Goal: Find specific page/section: Find specific page/section

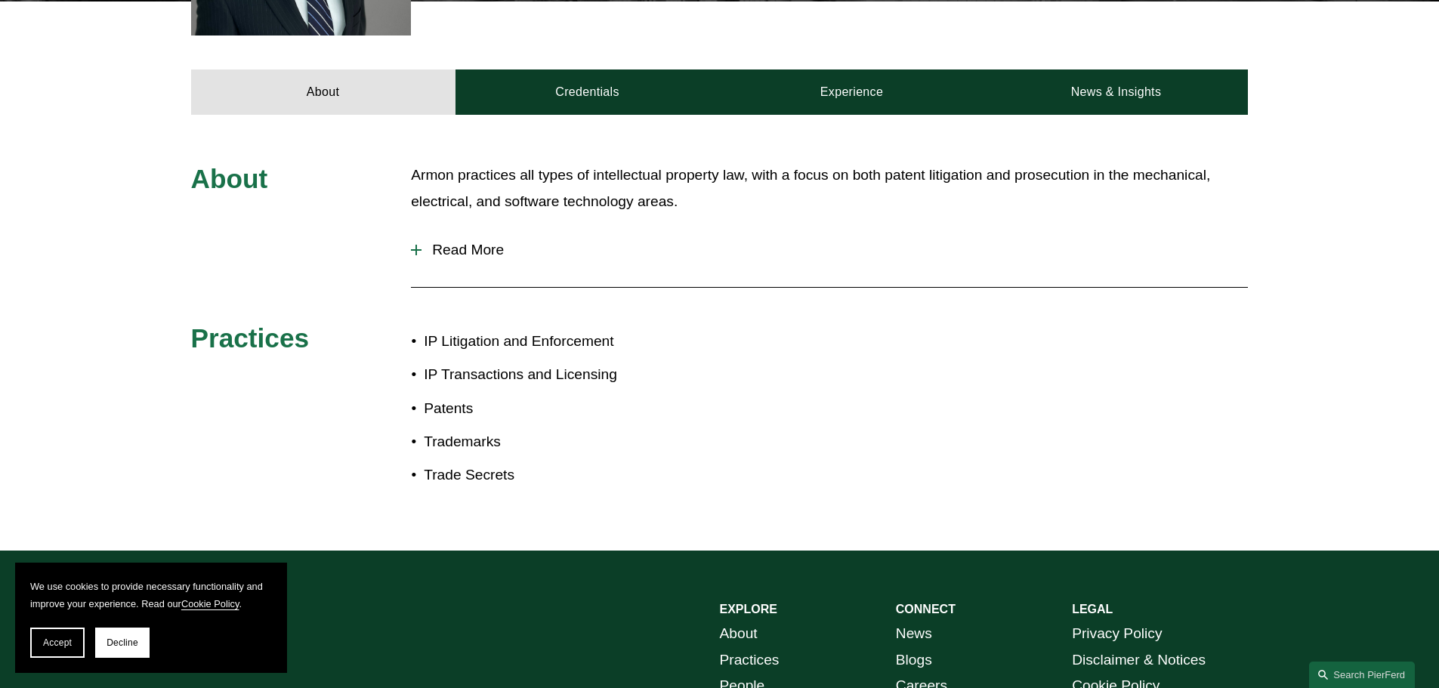
scroll to position [680, 0]
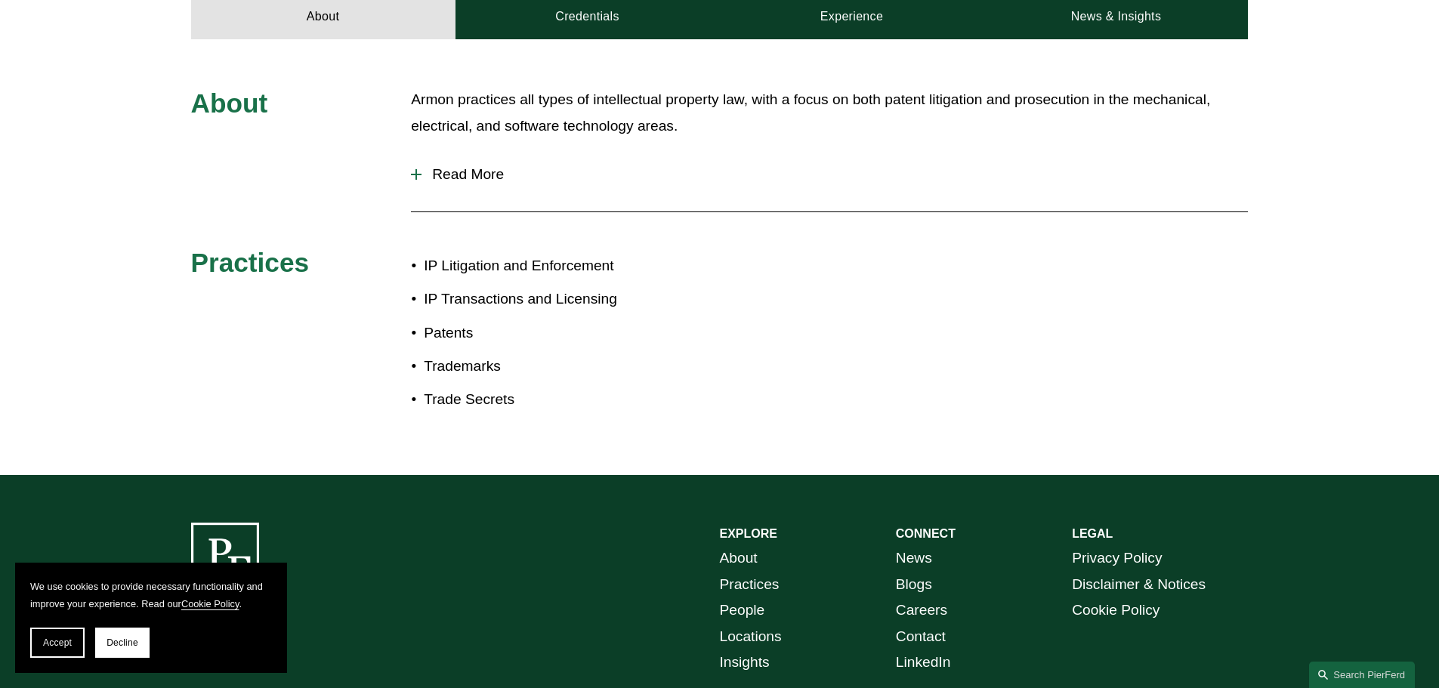
click at [474, 178] on span "Read More" at bounding box center [835, 174] width 827 height 17
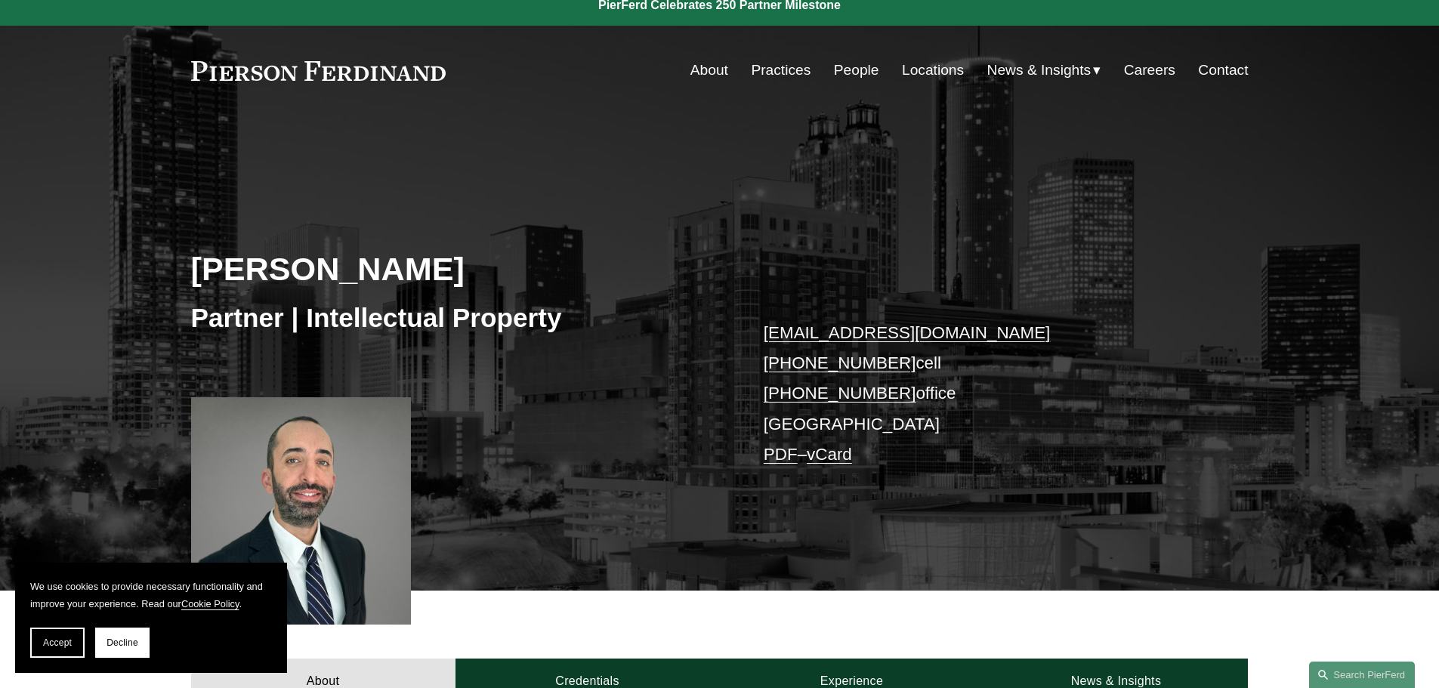
scroll to position [0, 0]
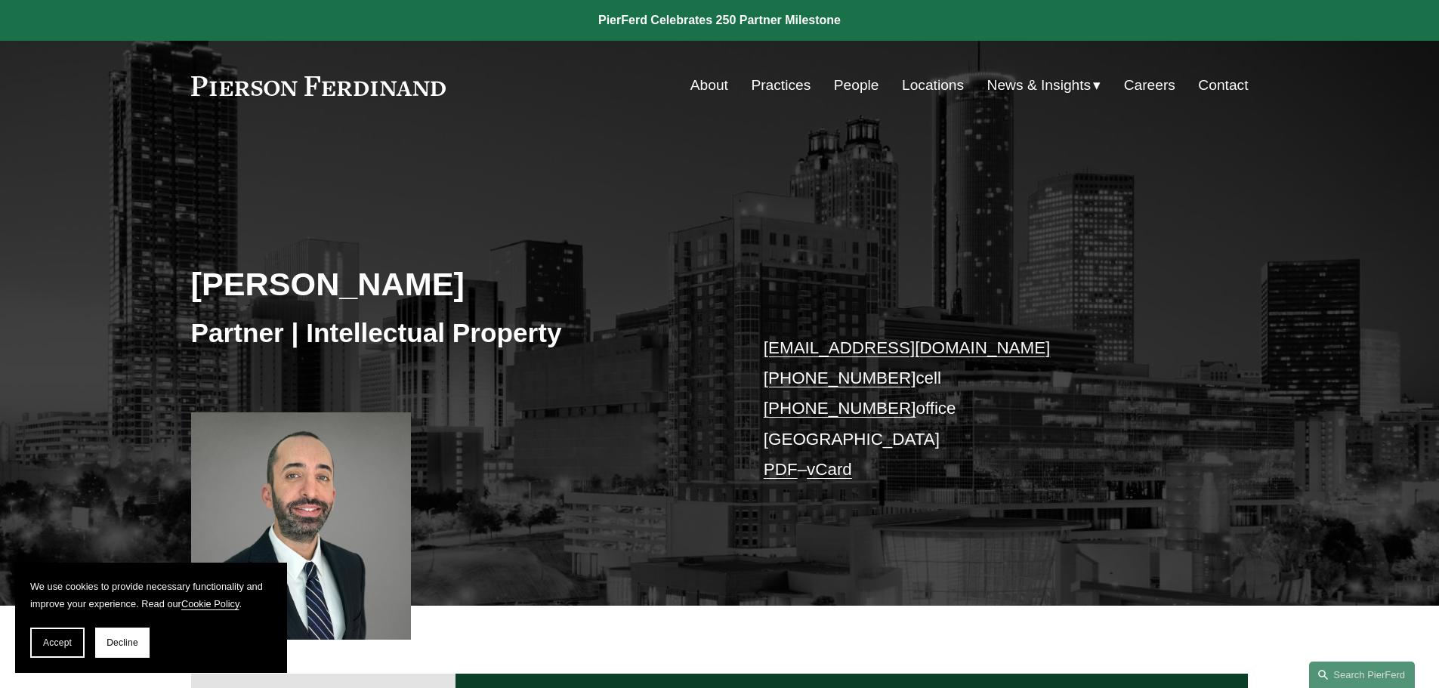
click at [412, 89] on link at bounding box center [318, 86] width 255 height 20
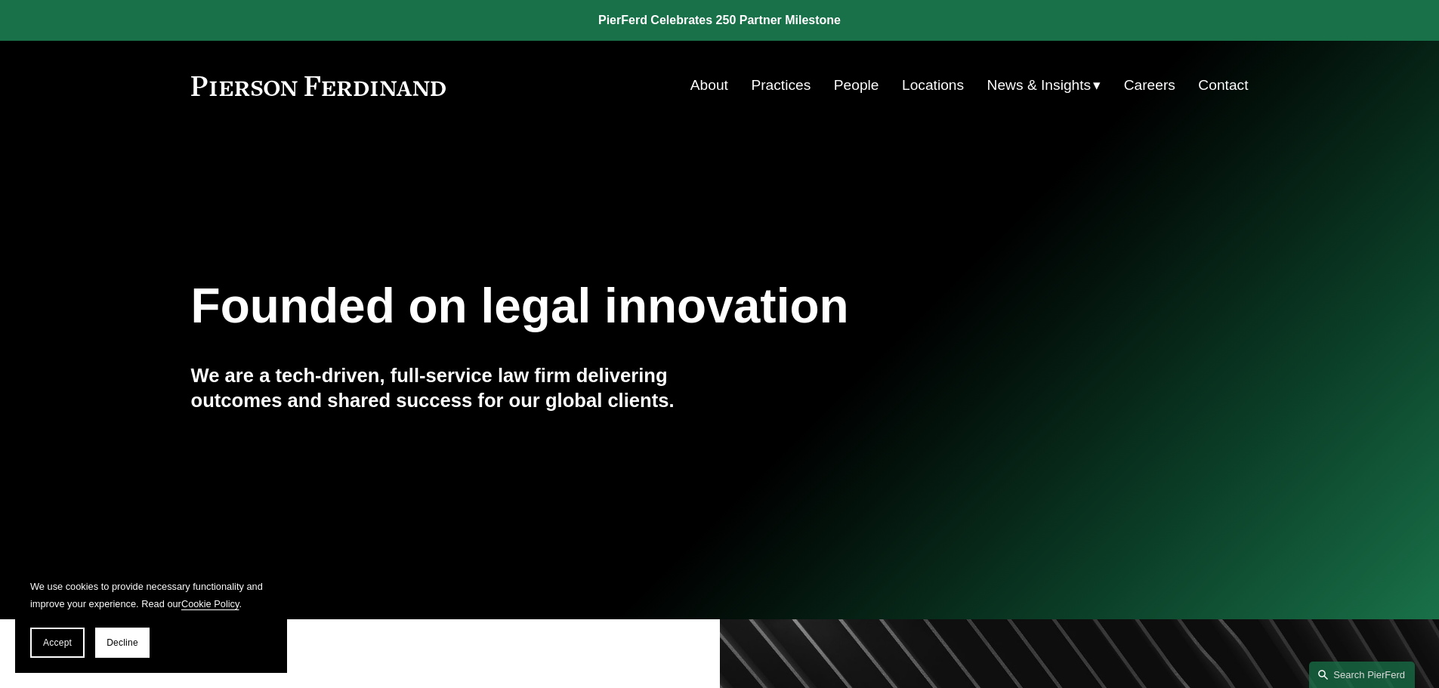
click at [714, 88] on link "About" at bounding box center [710, 85] width 38 height 29
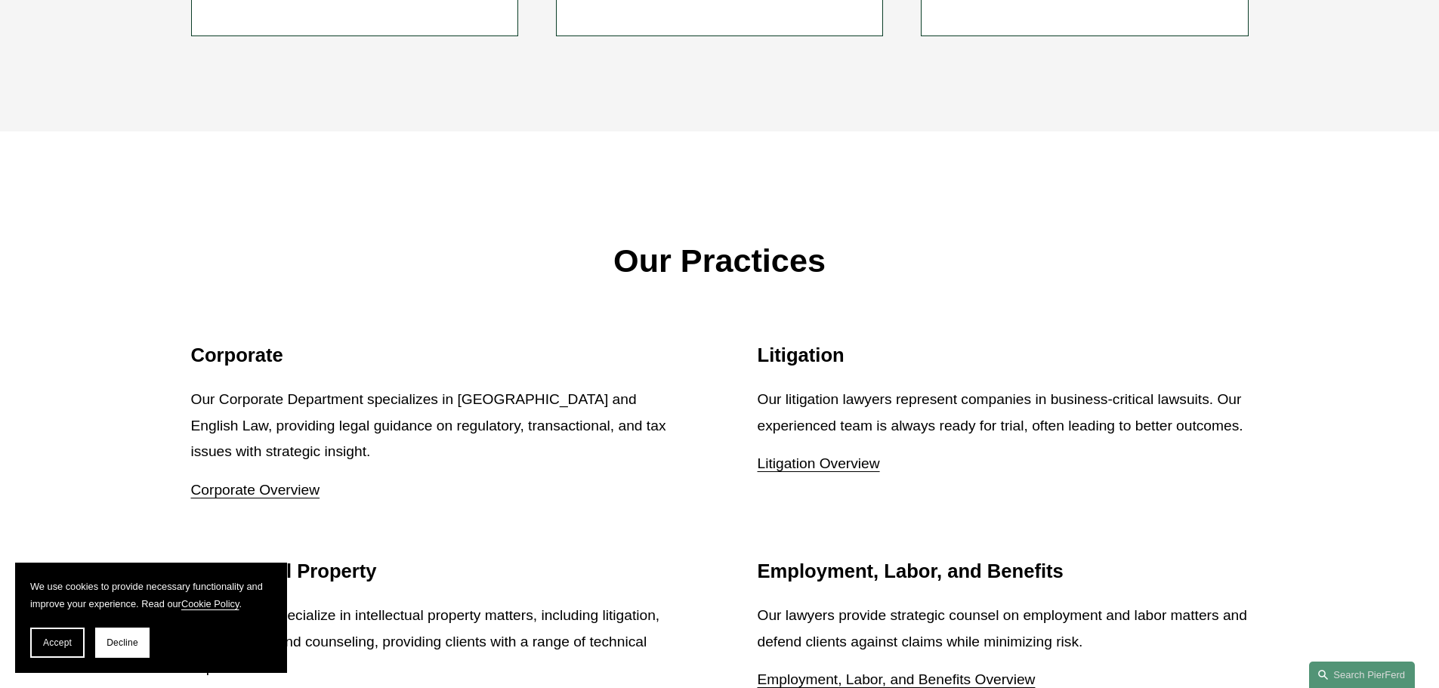
scroll to position [1889, 0]
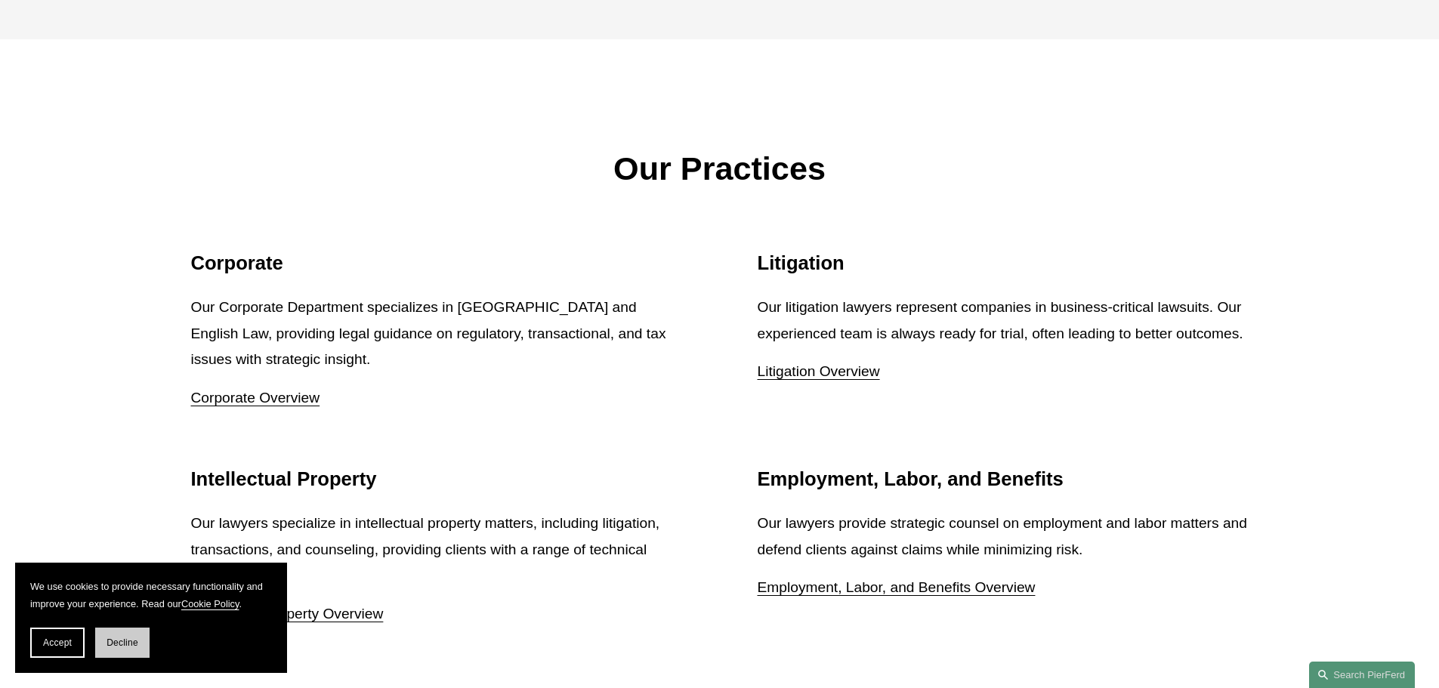
click at [128, 652] on button "Decline" at bounding box center [122, 643] width 54 height 30
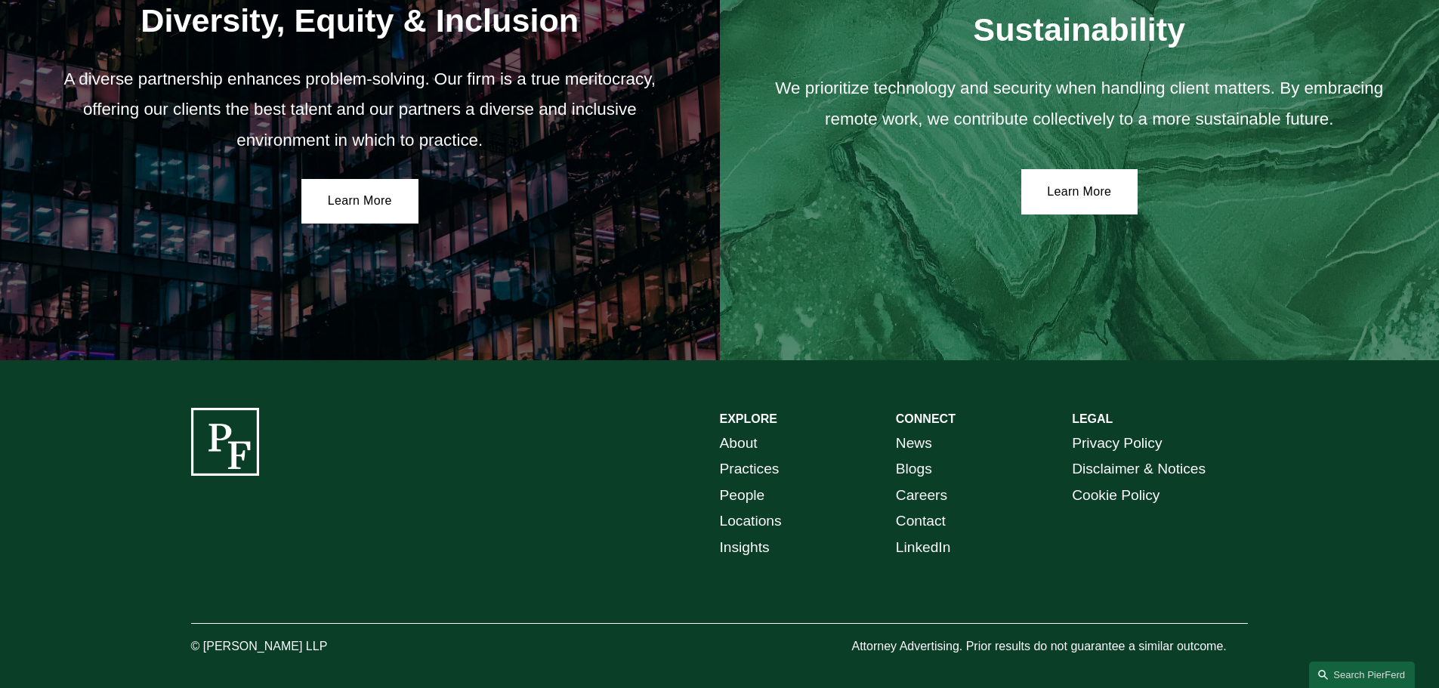
scroll to position [2791, 0]
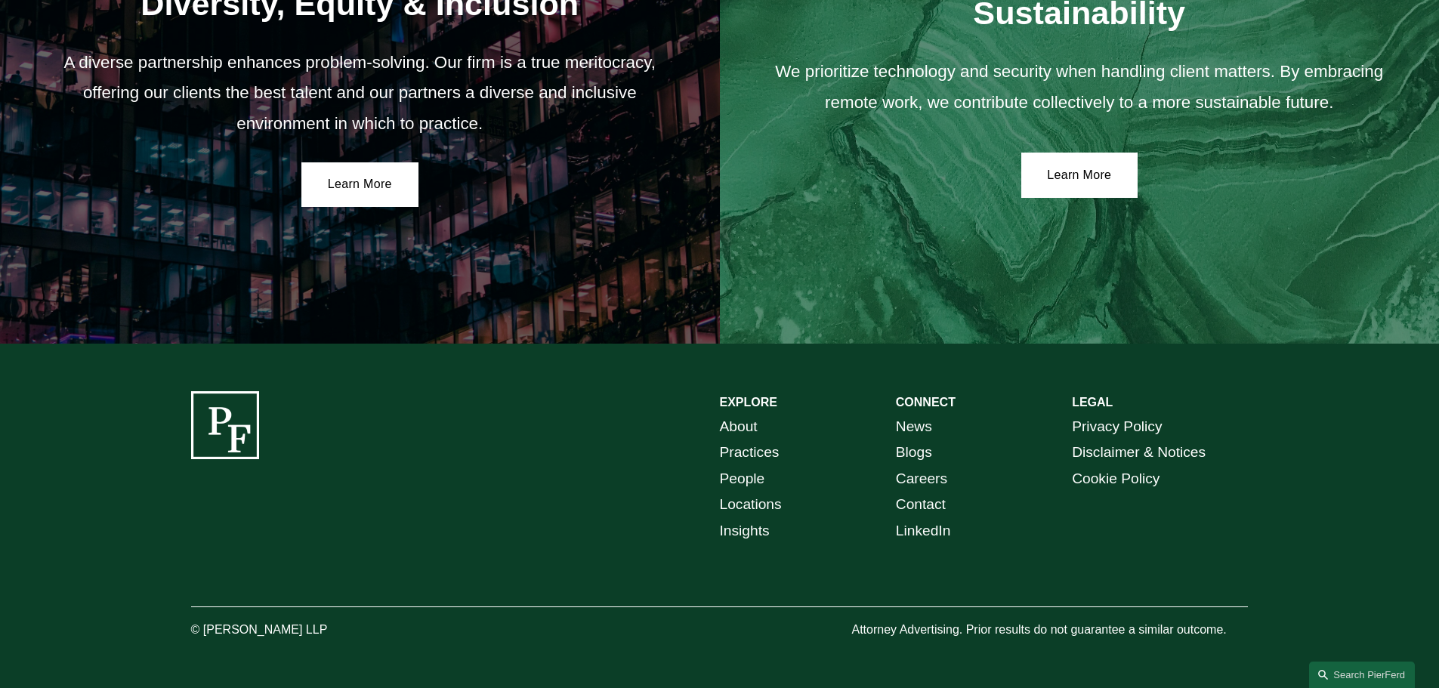
click at [752, 502] on link "Locations" at bounding box center [751, 505] width 62 height 26
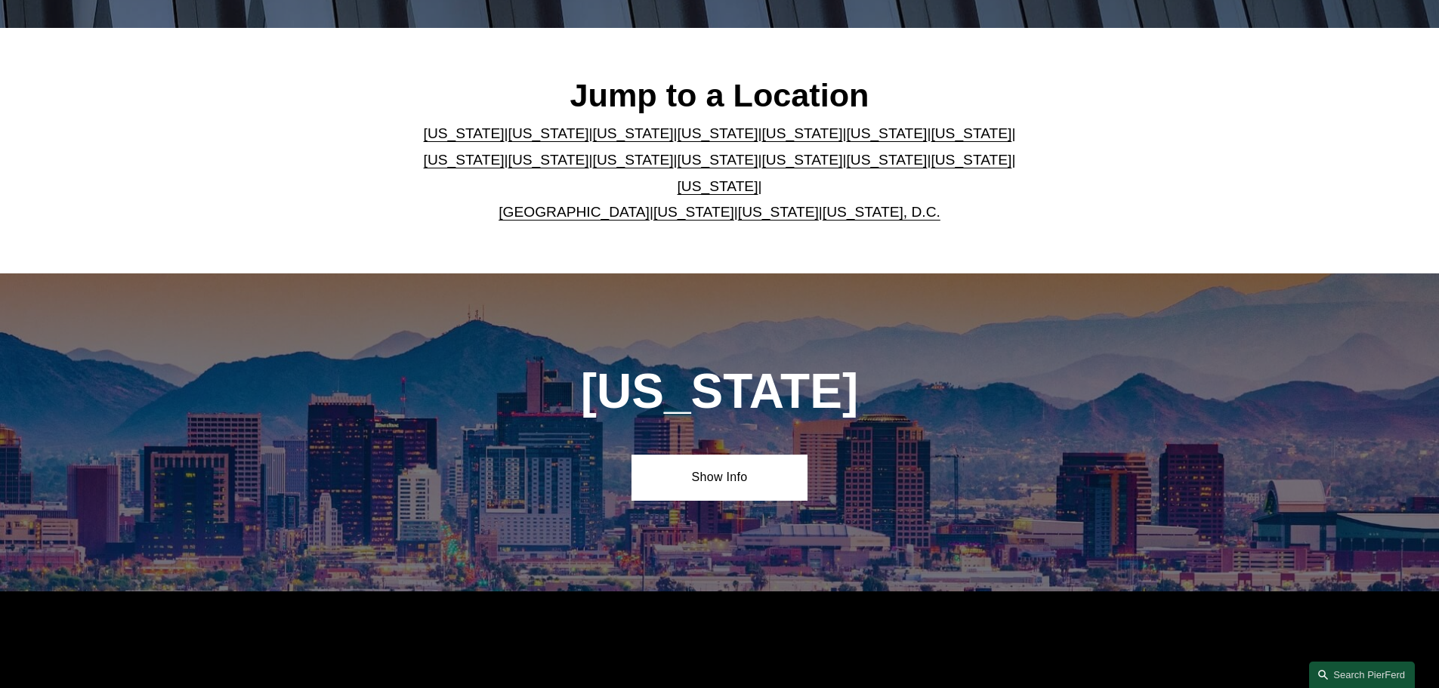
scroll to position [151, 0]
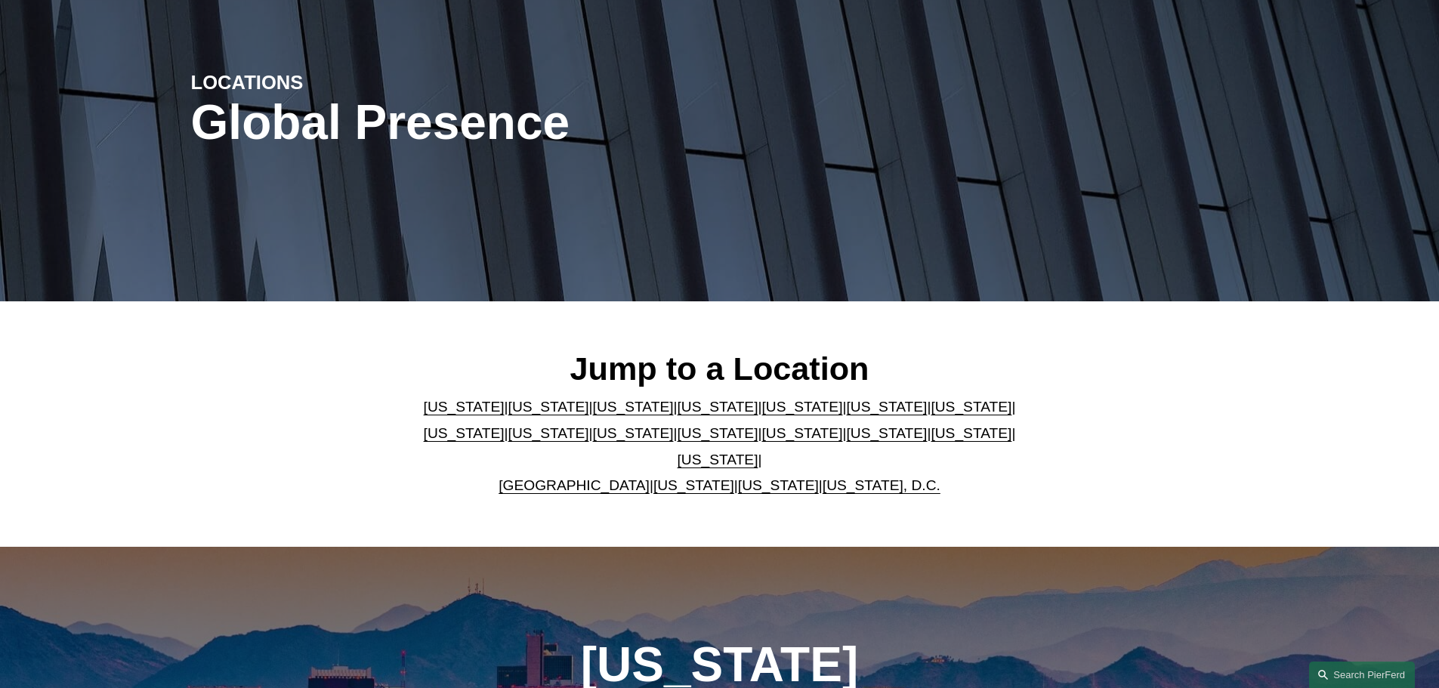
click at [433, 415] on link "Arizona" at bounding box center [464, 407] width 81 height 16
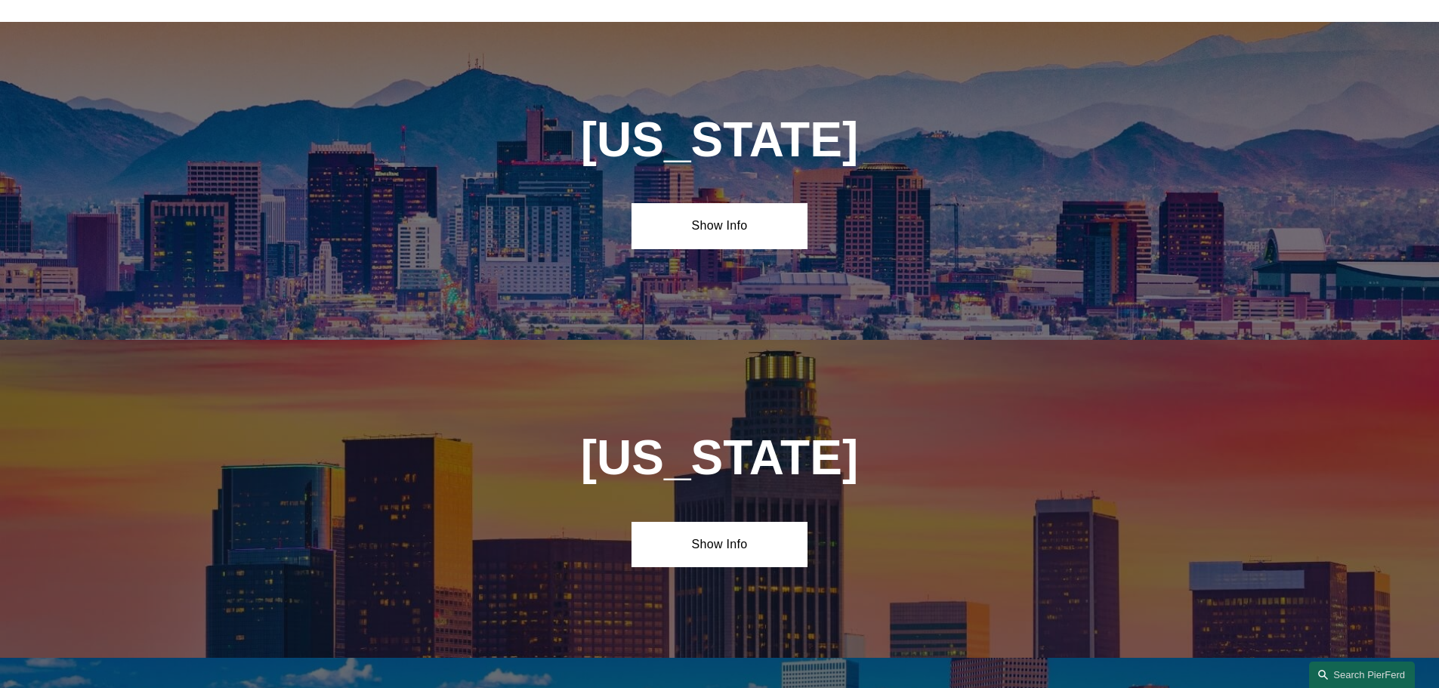
scroll to position [686, 0]
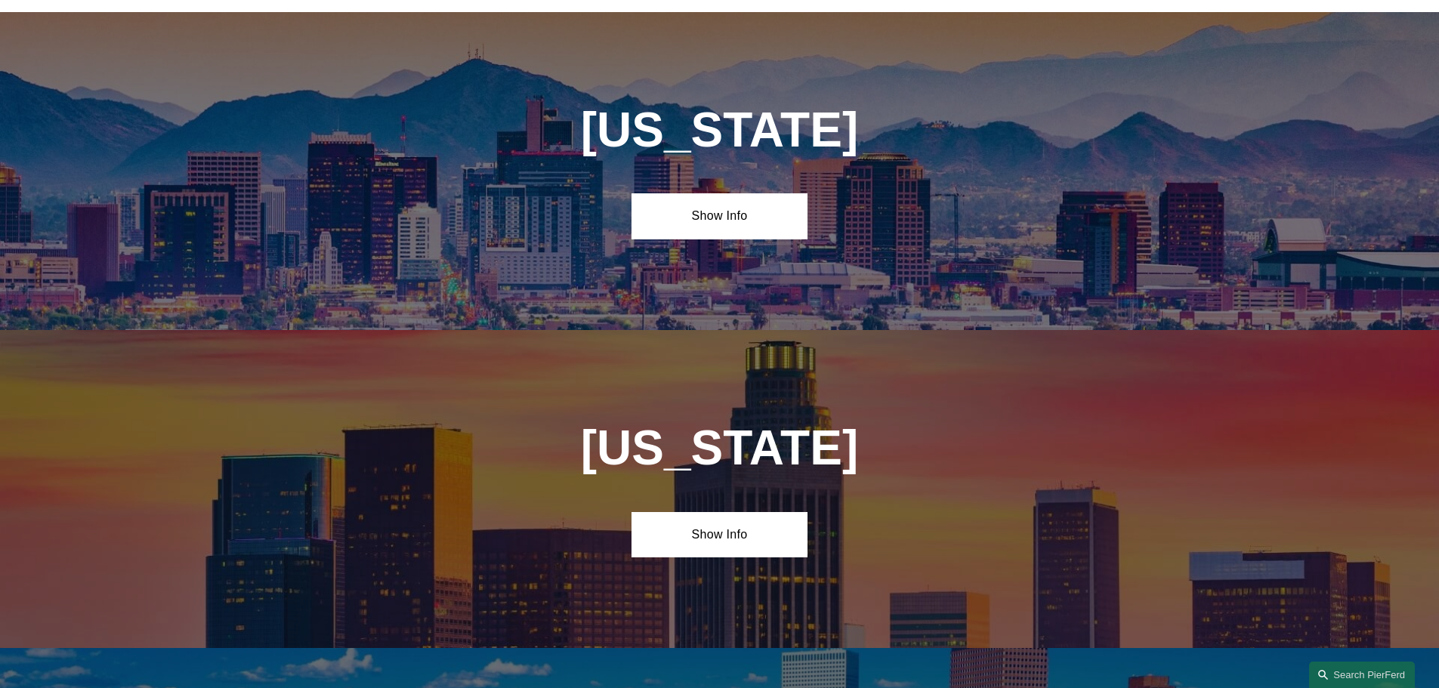
click at [694, 240] on div "Arizona Show Info" at bounding box center [719, 171] width 1439 height 318
click at [700, 221] on link "Show Info" at bounding box center [720, 215] width 176 height 45
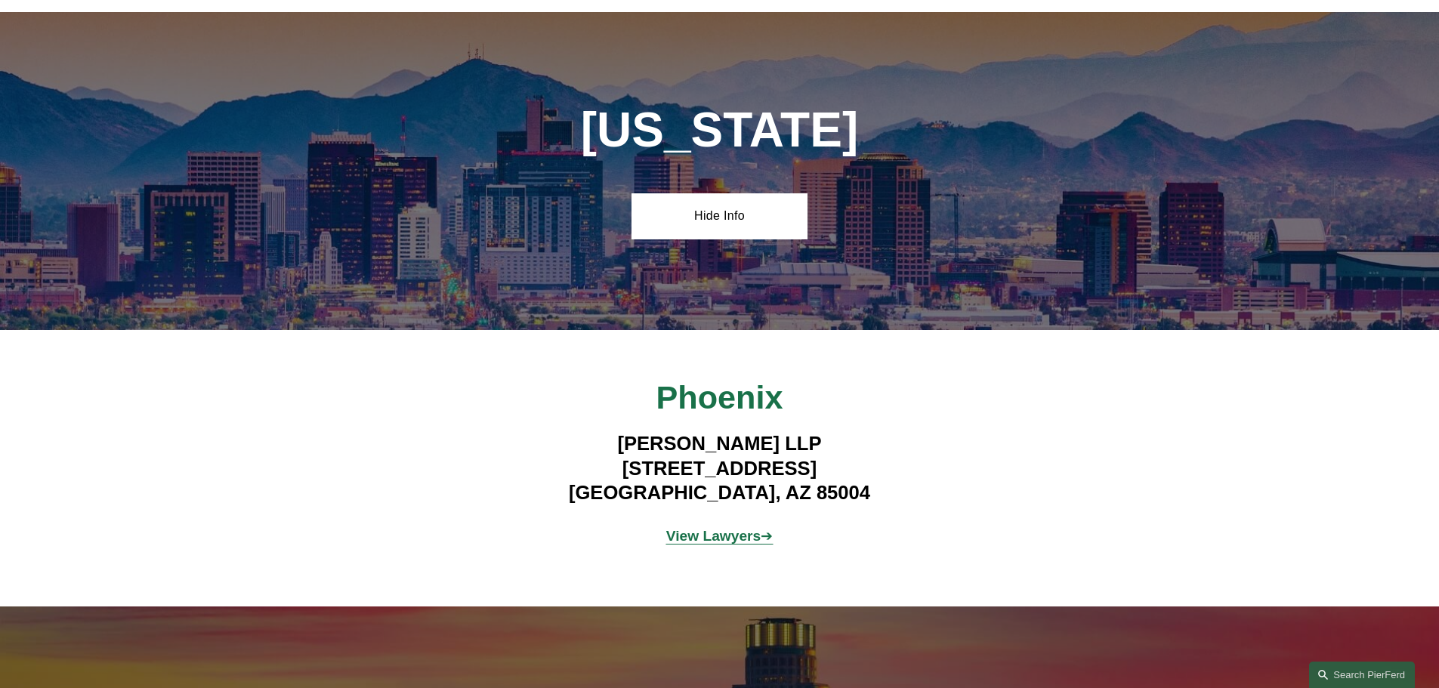
click at [720, 531] on strong "View Lawyers" at bounding box center [713, 536] width 95 height 16
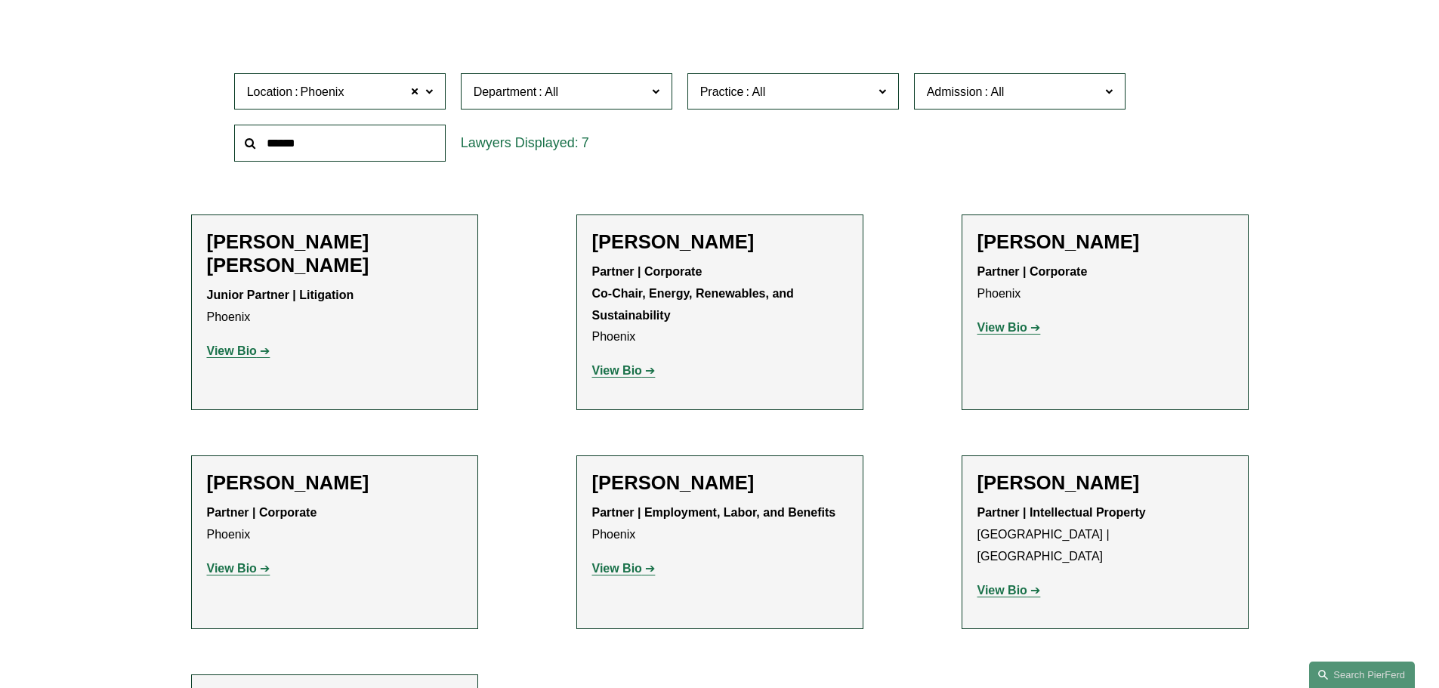
scroll to position [604, 0]
